Goal: Task Accomplishment & Management: Use online tool/utility

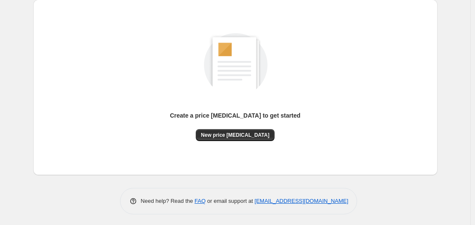
scroll to position [94, 0]
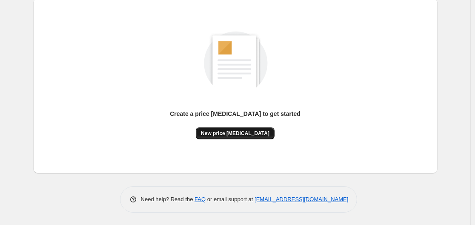
click at [227, 134] on span "New price [MEDICAL_DATA]" at bounding box center [235, 133] width 68 height 7
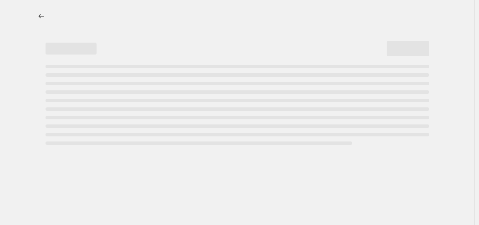
select select "percentage"
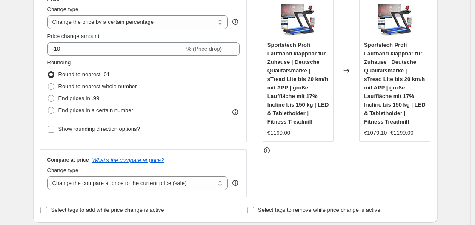
scroll to position [170, 0]
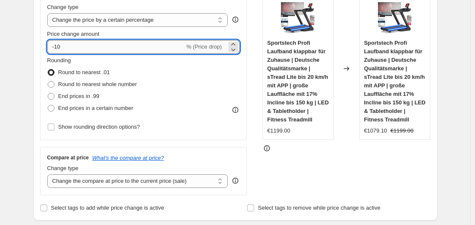
click at [105, 51] on input "-10" at bounding box center [115, 47] width 137 height 14
type input "-1"
type input "-35"
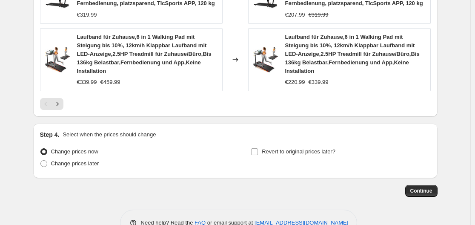
scroll to position [725, 0]
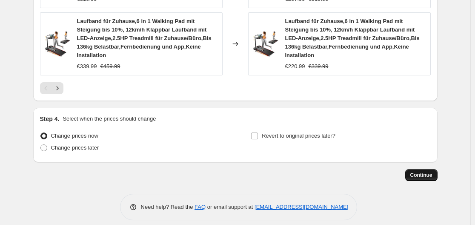
click at [416, 171] on span "Continue" at bounding box center [421, 174] width 22 height 7
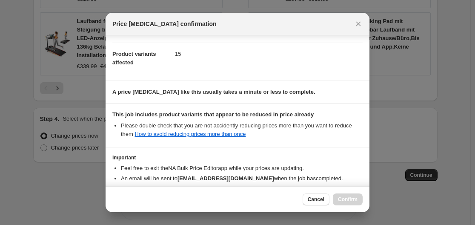
scroll to position [134, 0]
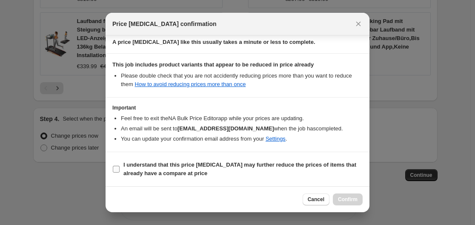
click at [121, 167] on label "I understand that this price change job may further reduce the prices of items …" at bounding box center [237, 169] width 250 height 20
click at [120, 167] on input "I understand that this price change job may further reduce the prices of items …" at bounding box center [116, 168] width 7 height 7
checkbox input "true"
click at [355, 197] on span "Confirm" at bounding box center [348, 199] width 20 height 7
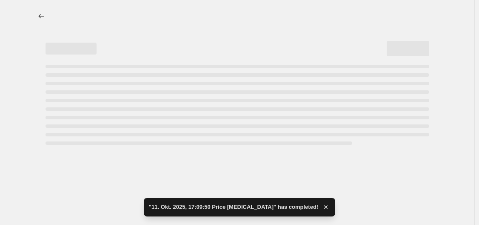
select select "percentage"
